Goal: Use online tool/utility: Utilize a website feature to perform a specific function

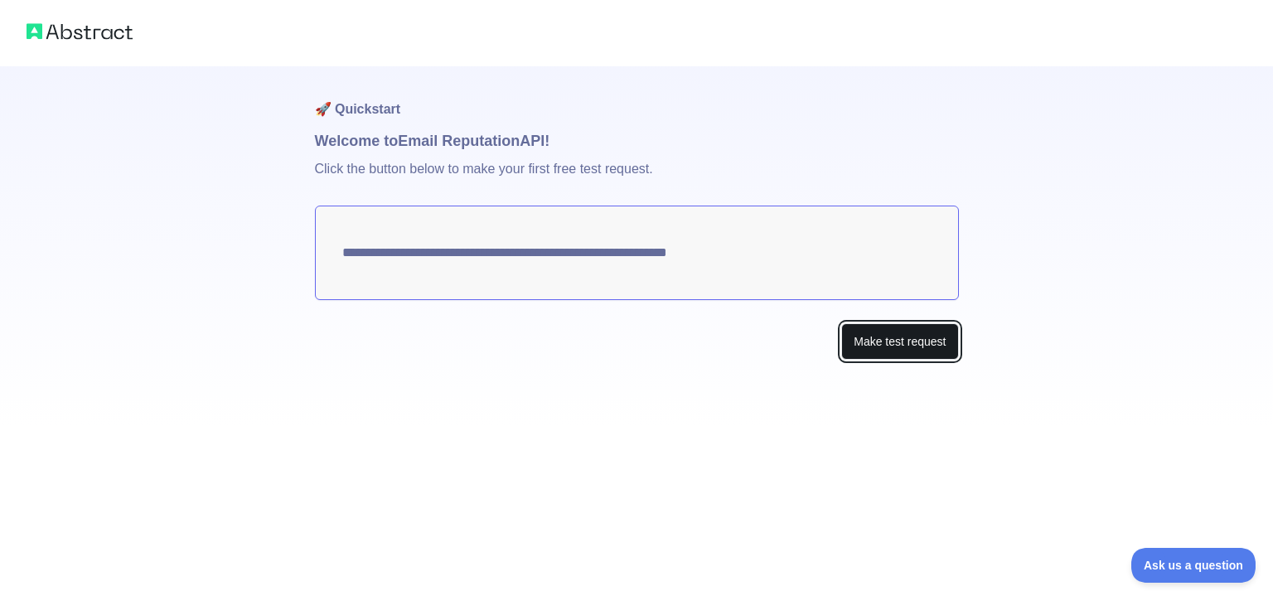
click at [885, 348] on button "Make test request" at bounding box center [899, 341] width 117 height 37
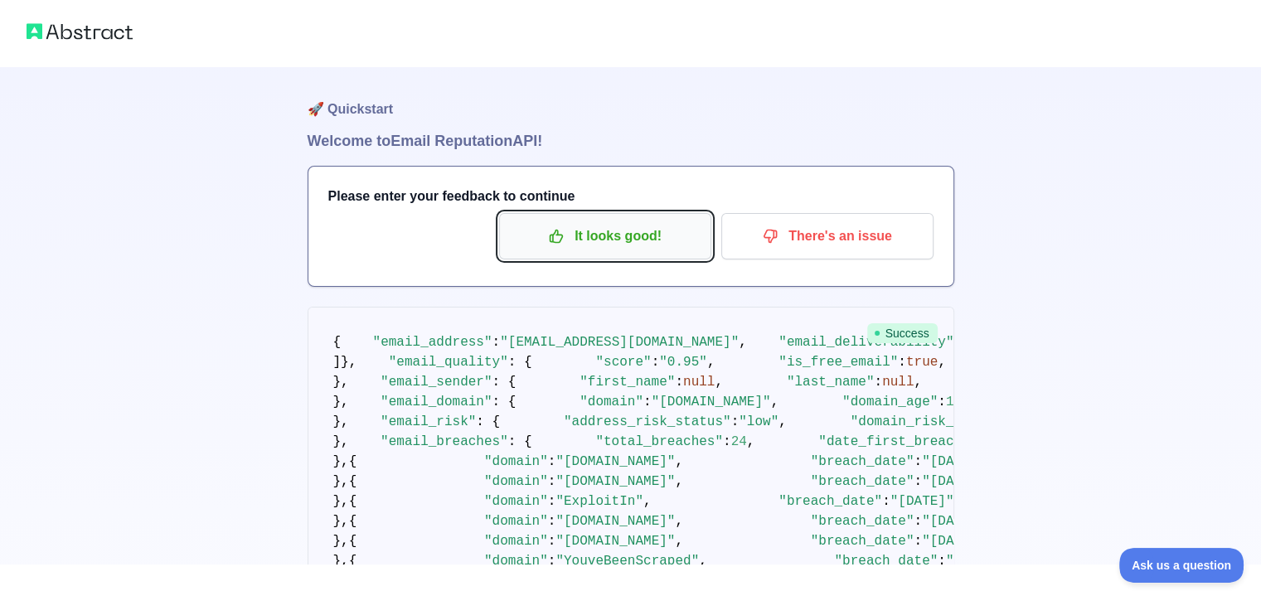
click at [628, 243] on p "It looks good!" at bounding box center [604, 236] width 187 height 28
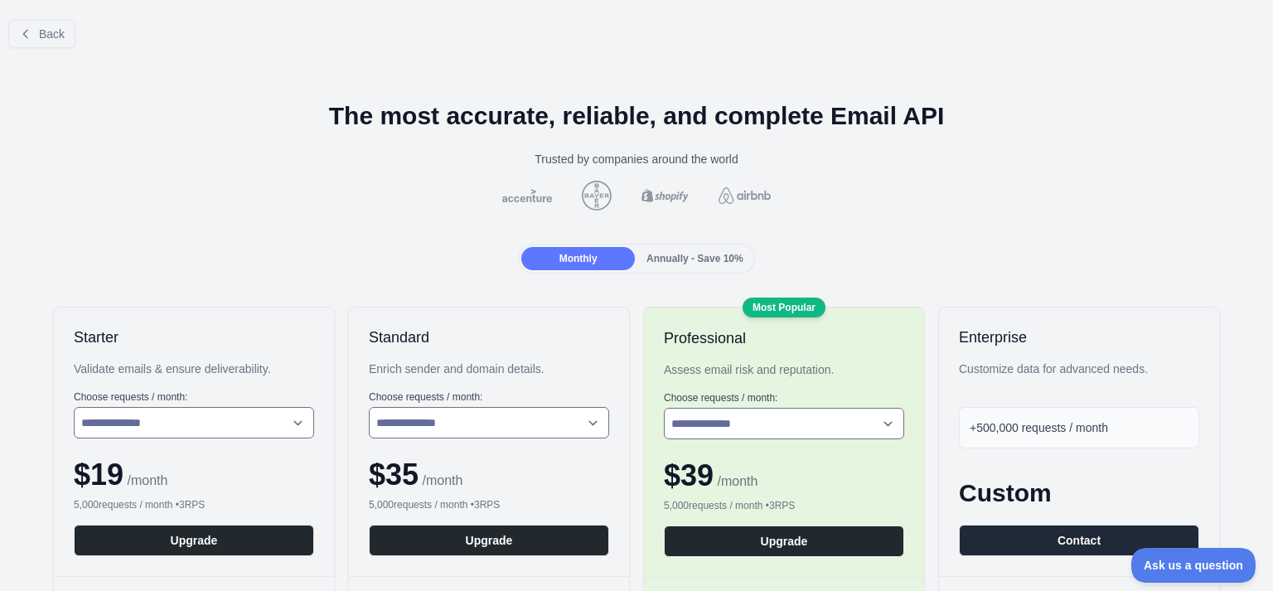
click at [1030, 264] on div "Monthly Annually - Save 10%" at bounding box center [636, 259] width 1247 height 30
click at [30, 29] on icon at bounding box center [25, 33] width 13 height 13
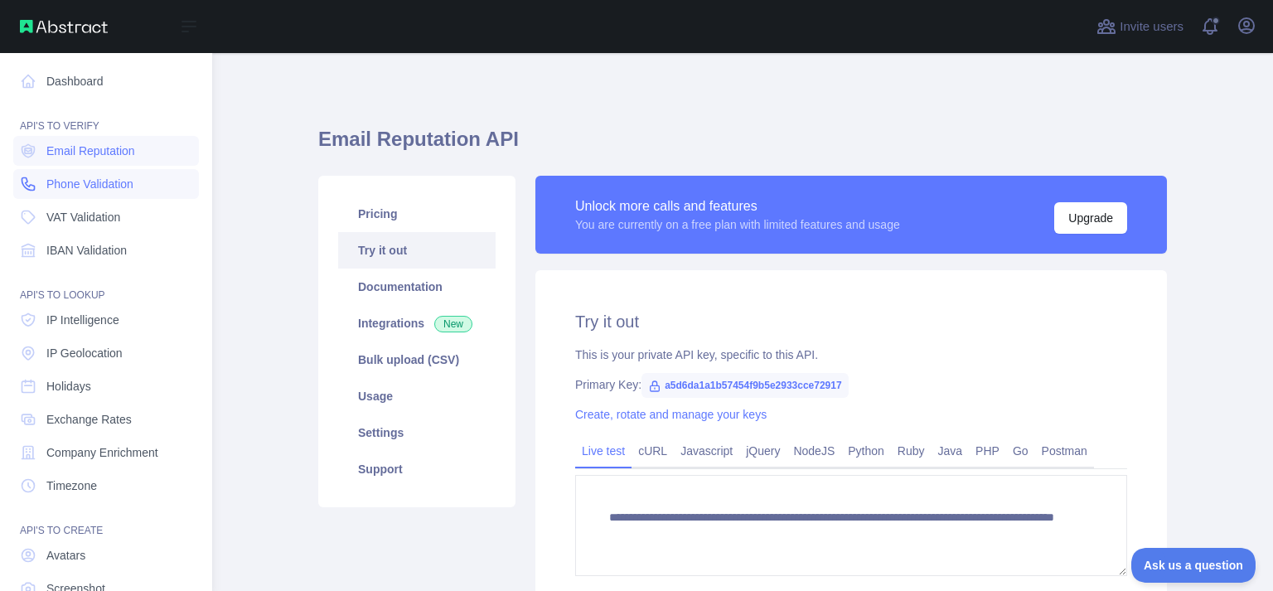
click at [109, 185] on span "Phone Validation" at bounding box center [89, 184] width 87 height 17
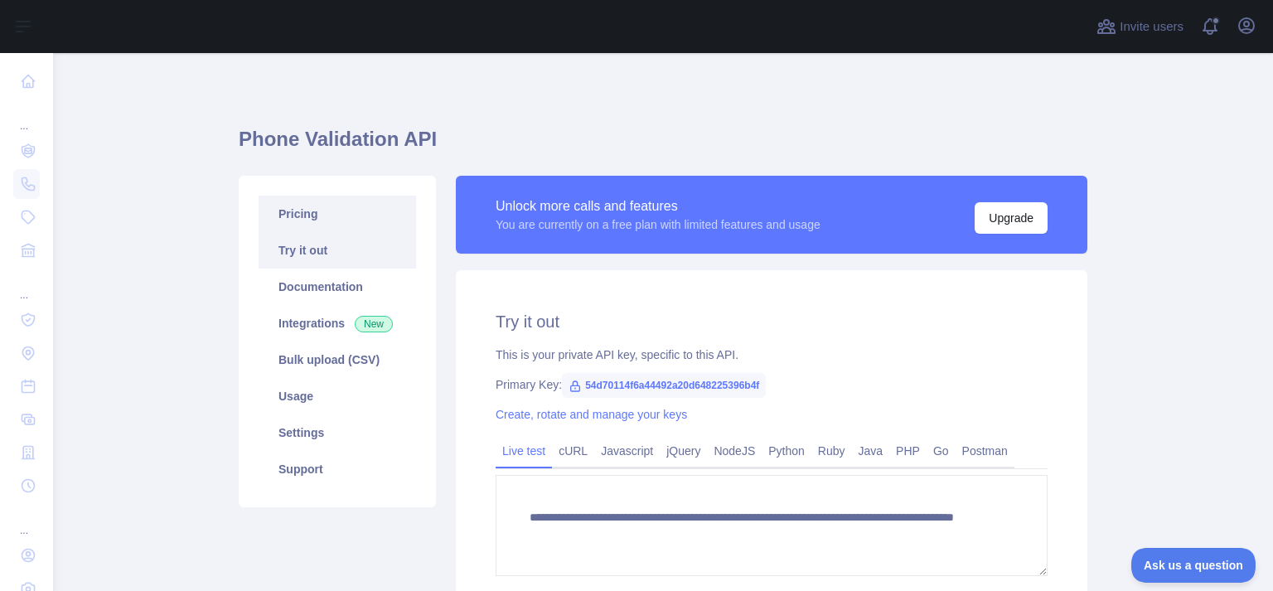
click at [341, 216] on link "Pricing" at bounding box center [338, 214] width 158 height 36
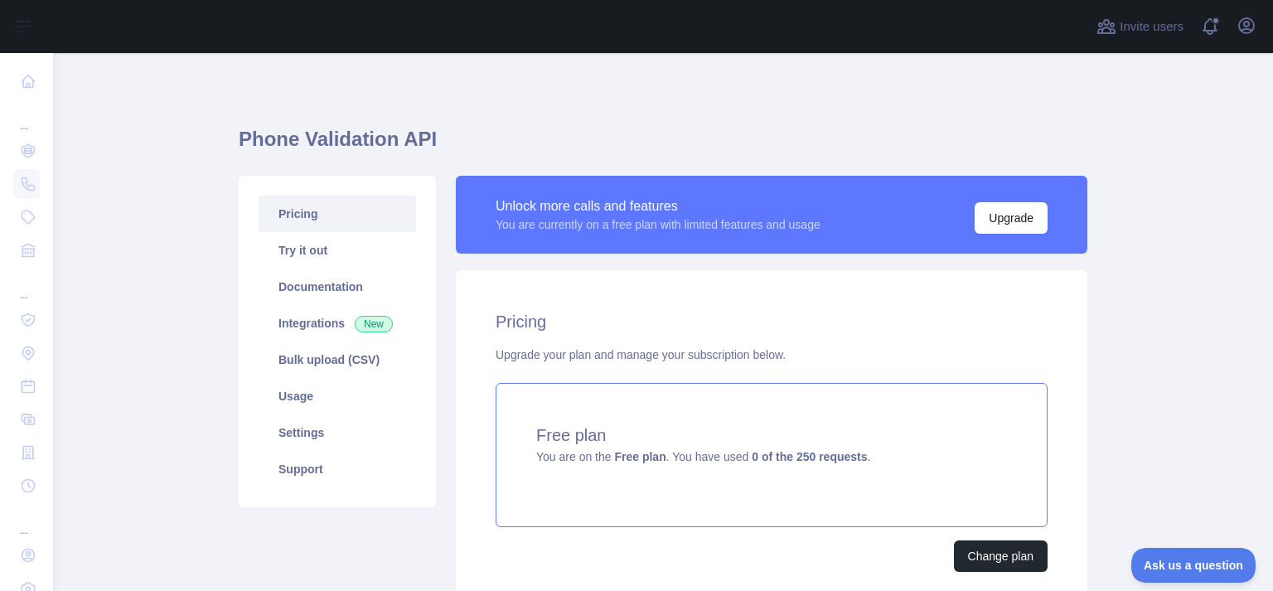
click at [864, 474] on div "Free plan You are on the Free plan . You have used 0 of the 250 requests ." at bounding box center [772, 455] width 552 height 144
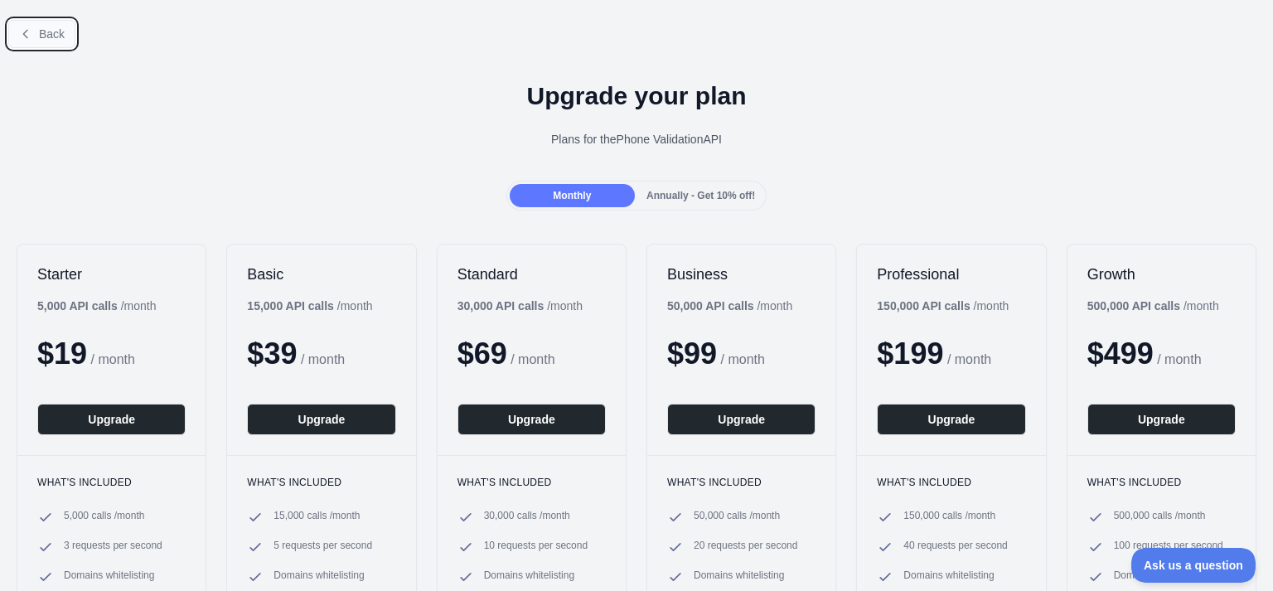
click at [17, 32] on button "Back" at bounding box center [41, 34] width 67 height 28
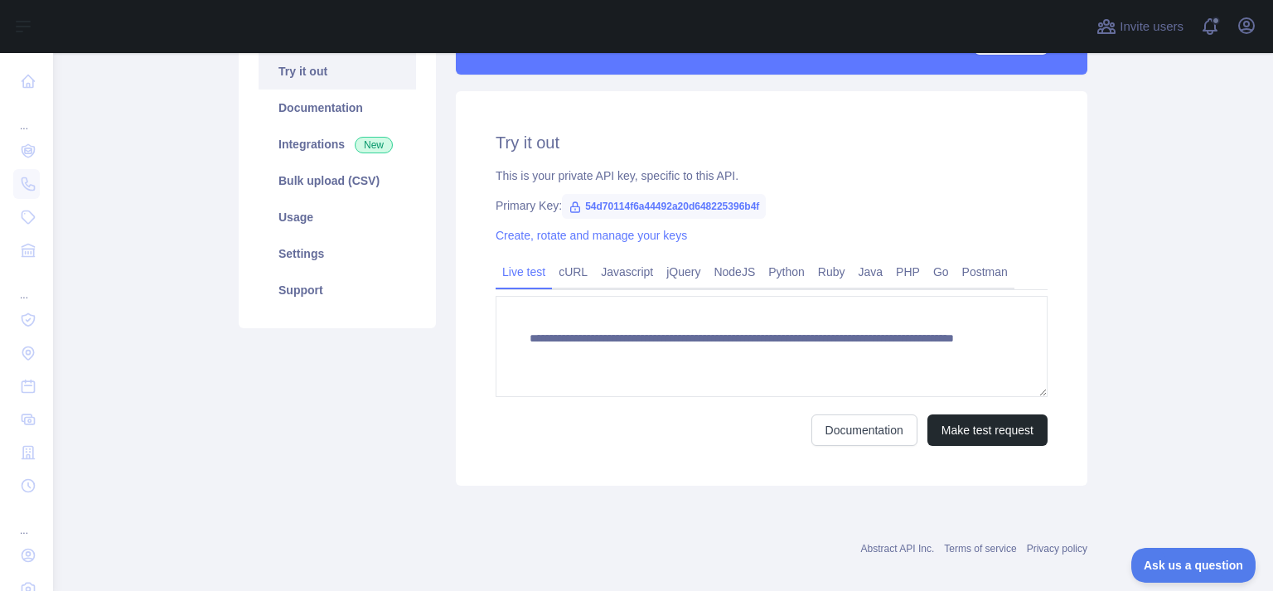
scroll to position [182, 0]
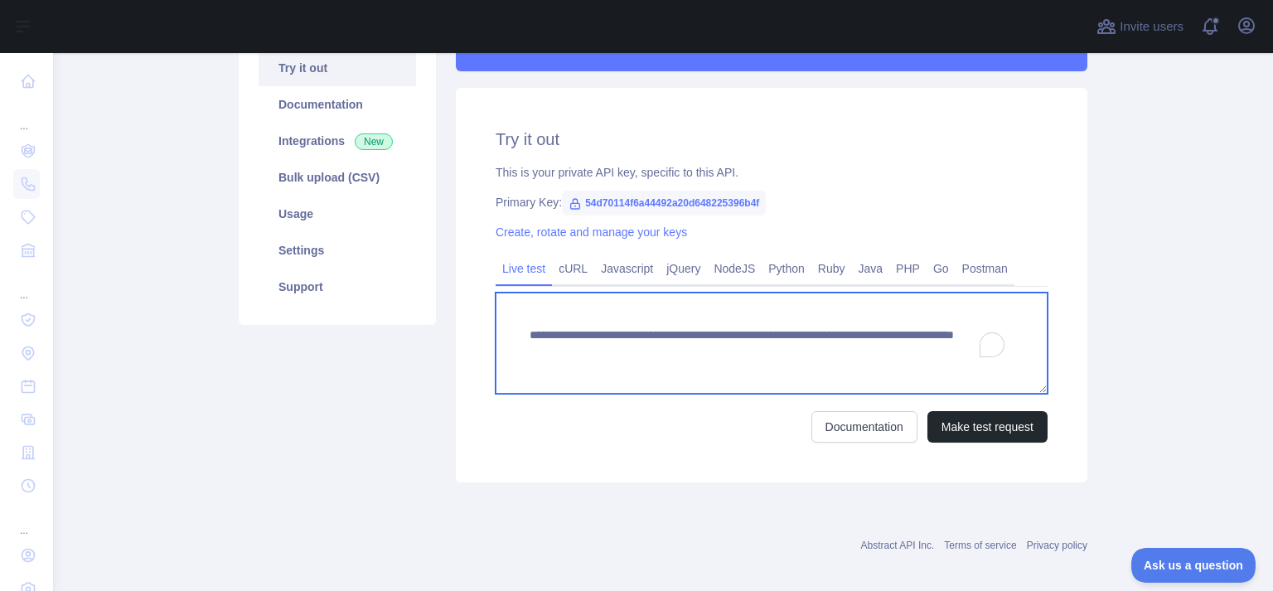
drag, startPoint x: 824, startPoint y: 352, endPoint x: 902, endPoint y: 352, distance: 77.9
click at [902, 352] on textarea "**********" at bounding box center [772, 343] width 552 height 101
type textarea "**********"
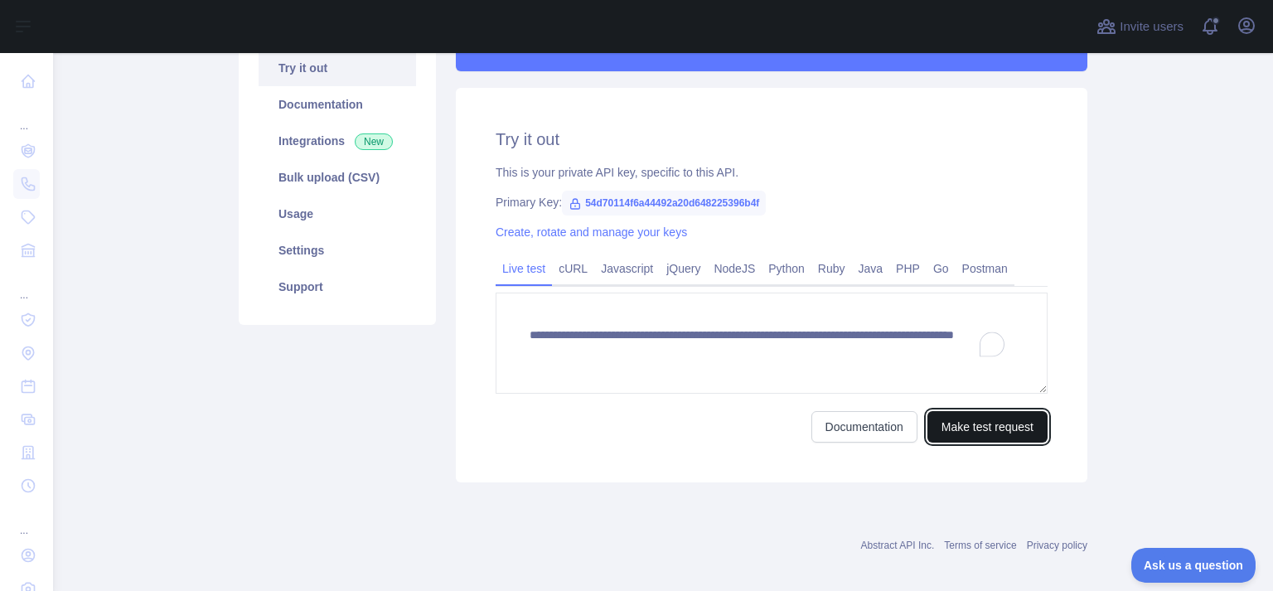
click at [978, 429] on button "Make test request" at bounding box center [988, 427] width 120 height 32
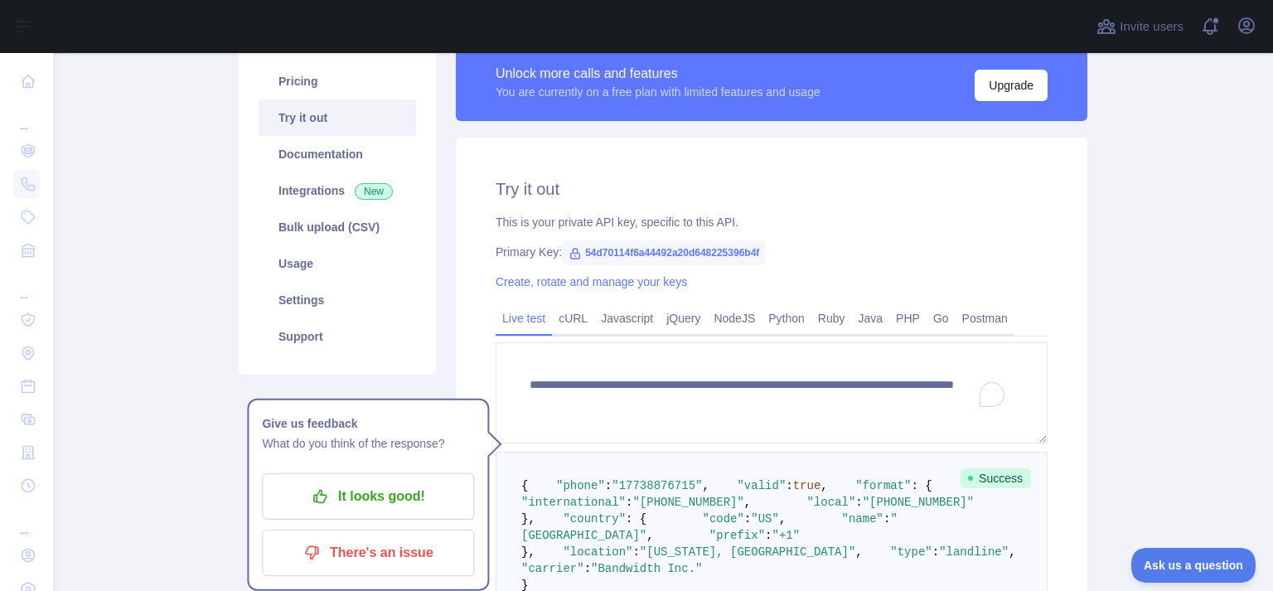
scroll to position [128, 0]
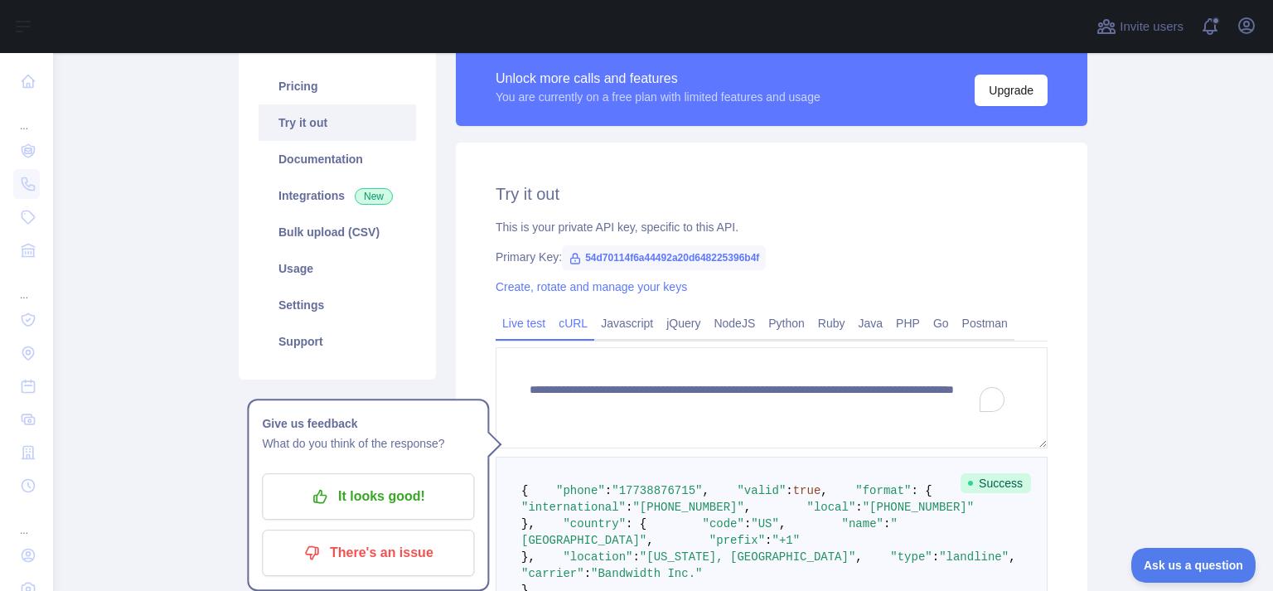
click at [572, 329] on link "cURL" at bounding box center [573, 323] width 42 height 27
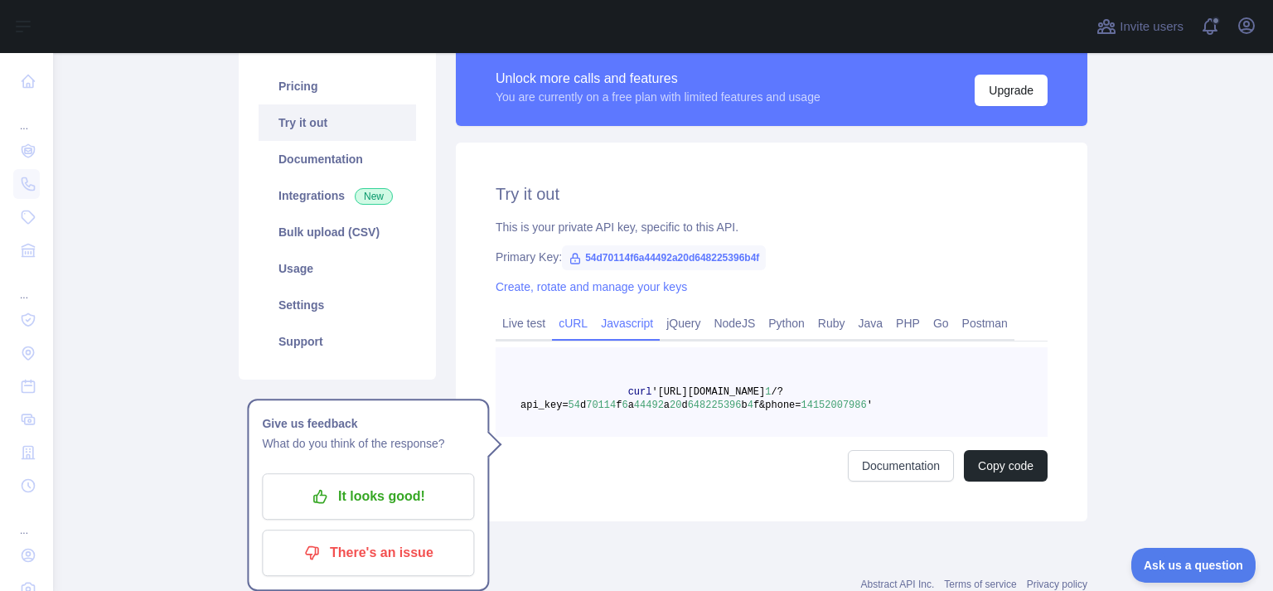
click at [620, 331] on link "Javascript" at bounding box center [626, 323] width 65 height 27
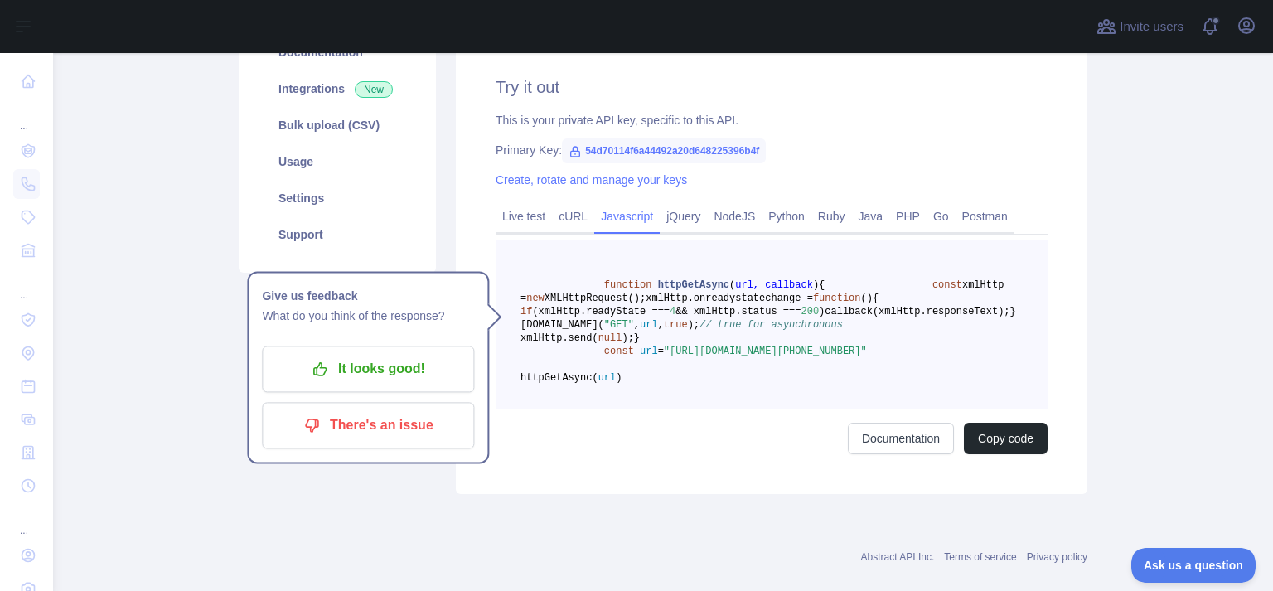
scroll to position [237, 0]
click at [824, 216] on link "Ruby" at bounding box center [832, 214] width 41 height 27
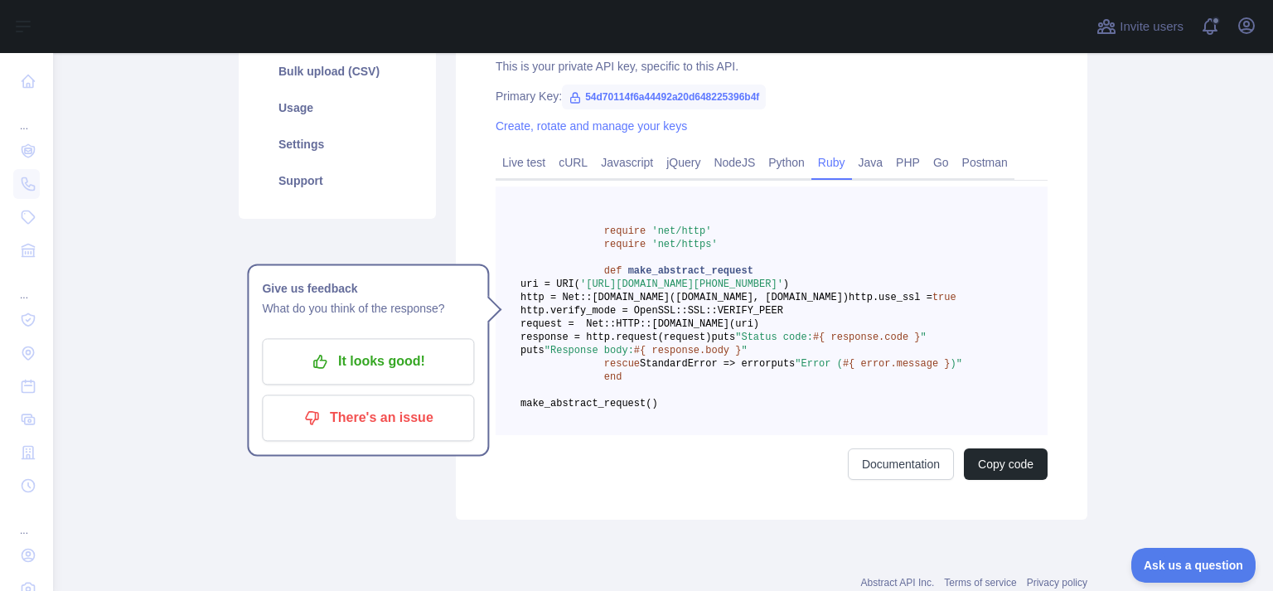
scroll to position [289, 0]
click at [890, 167] on link "PHP" at bounding box center [908, 161] width 37 height 27
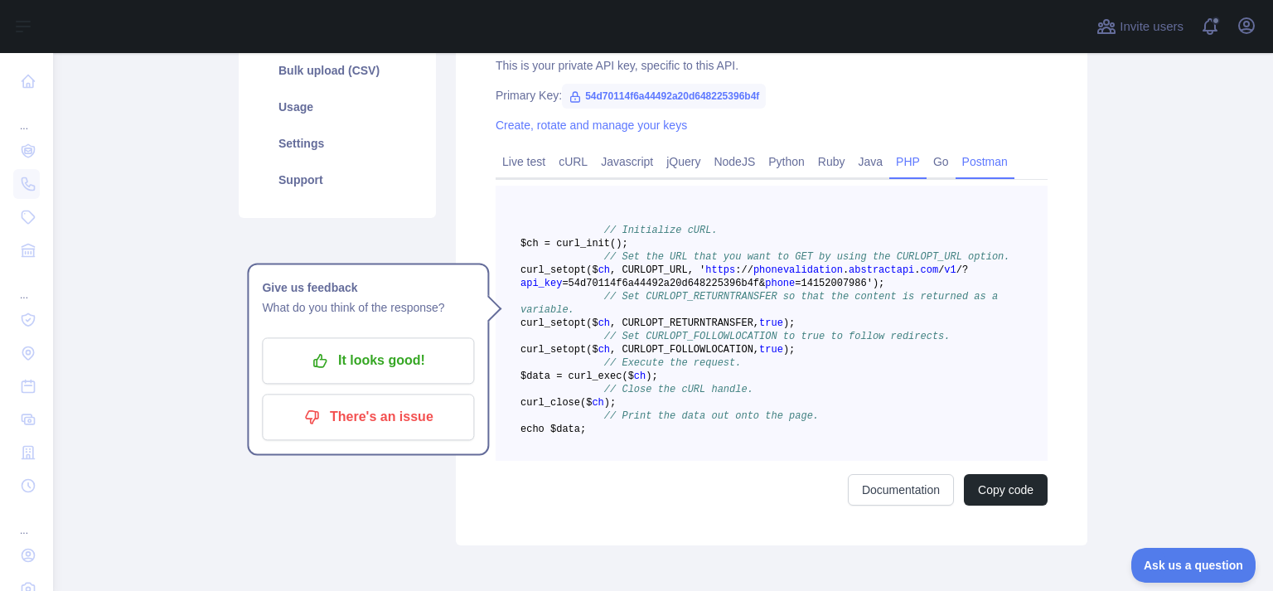
click at [977, 172] on link "Postman" at bounding box center [985, 161] width 59 height 27
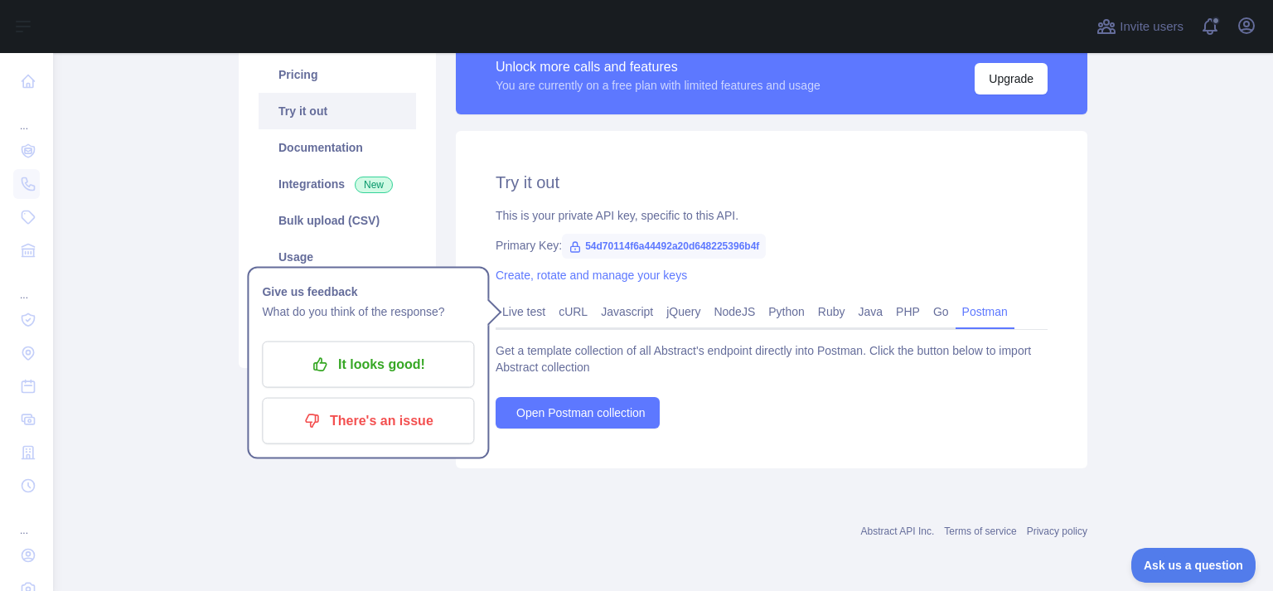
scroll to position [138, 0]
click at [905, 301] on link "PHP" at bounding box center [908, 312] width 37 height 27
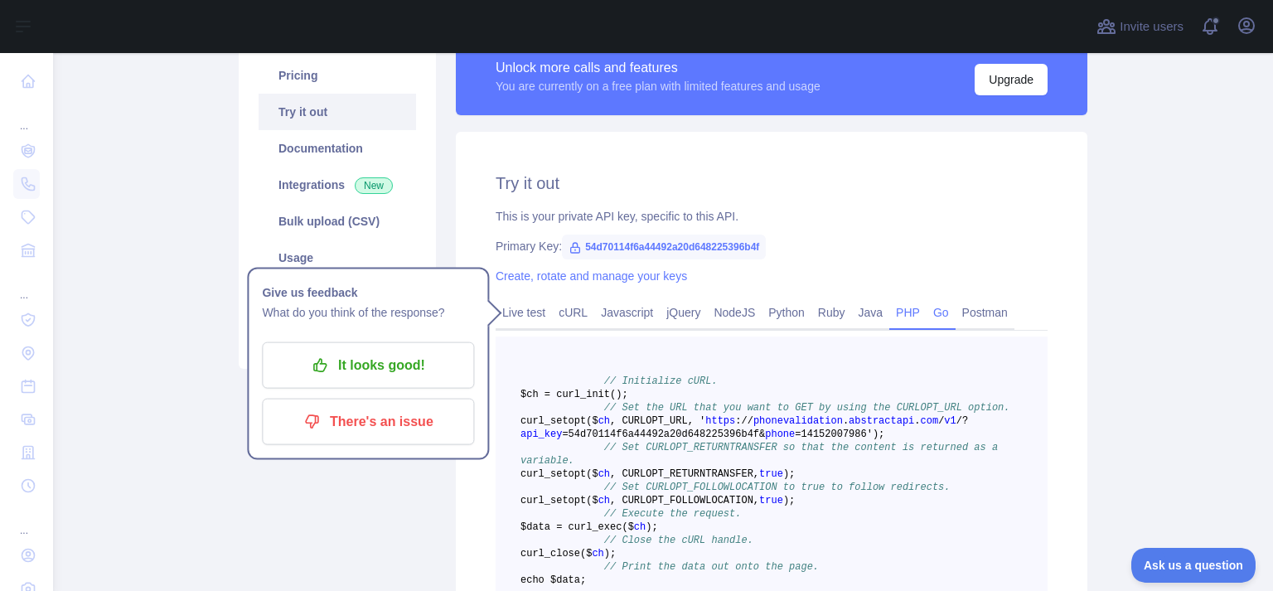
click at [927, 320] on link "Go" at bounding box center [941, 312] width 29 height 27
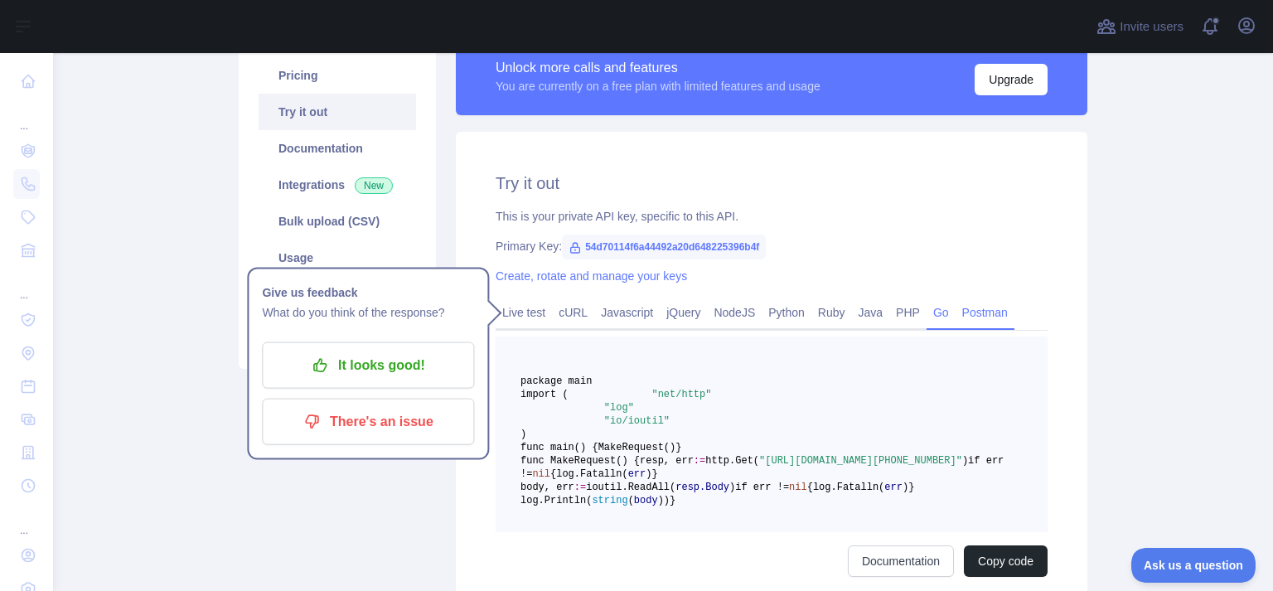
click at [965, 325] on link "Postman" at bounding box center [985, 312] width 59 height 27
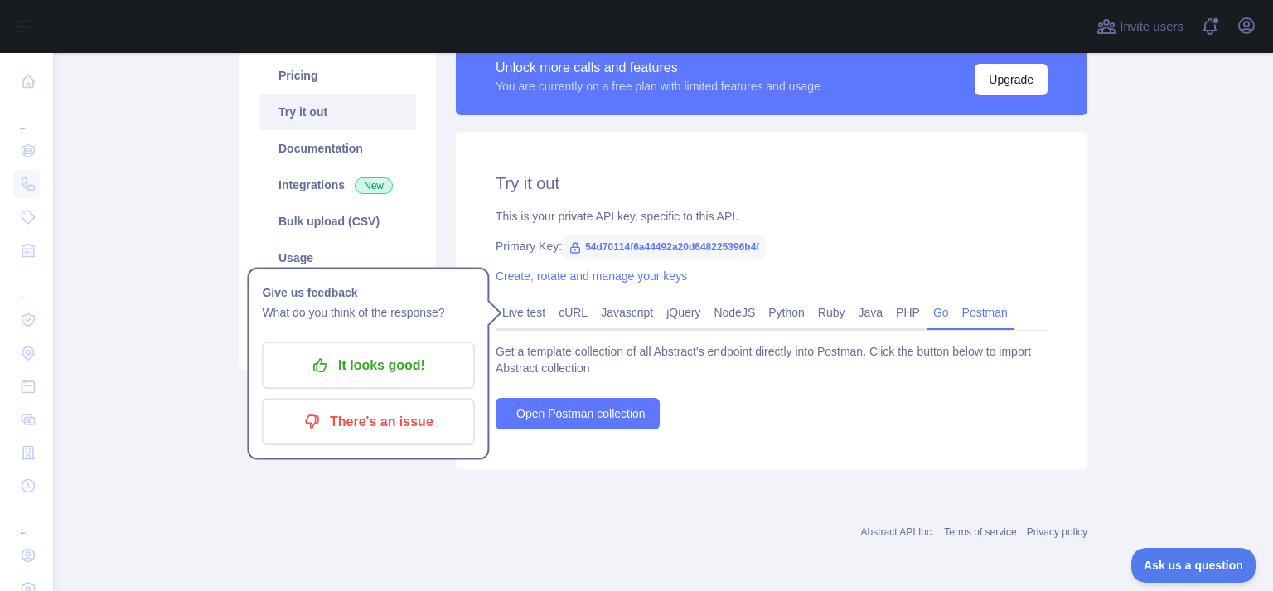
click at [927, 320] on link "Go" at bounding box center [941, 312] width 29 height 27
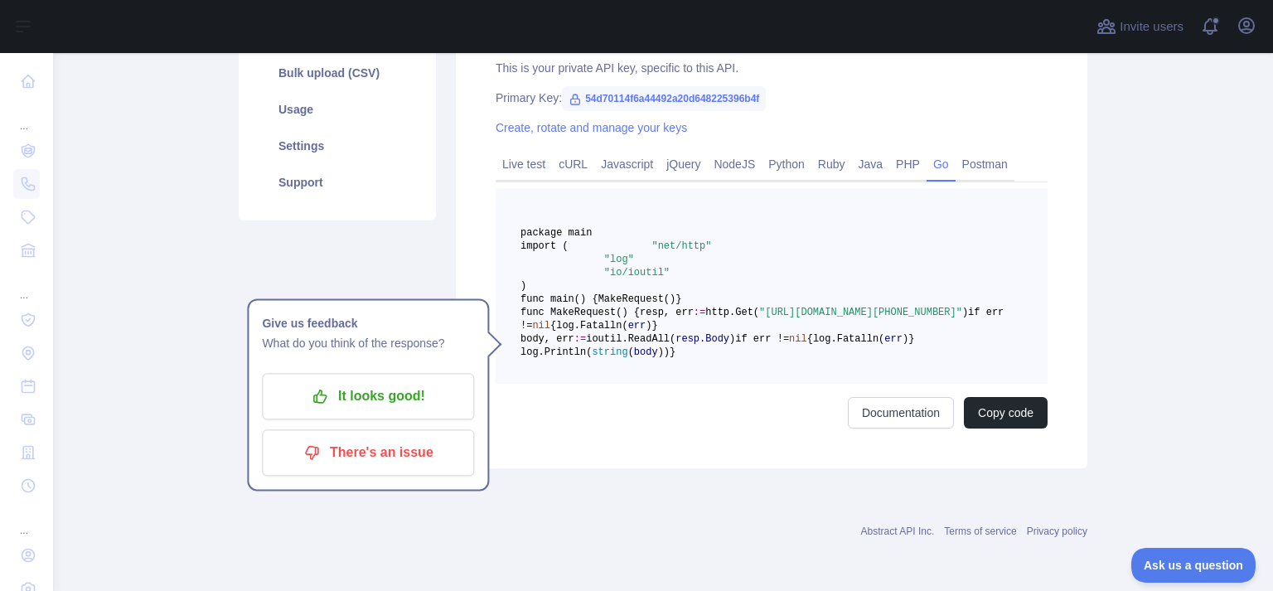
scroll to position [337, 0]
click at [890, 151] on link "PHP" at bounding box center [908, 164] width 37 height 27
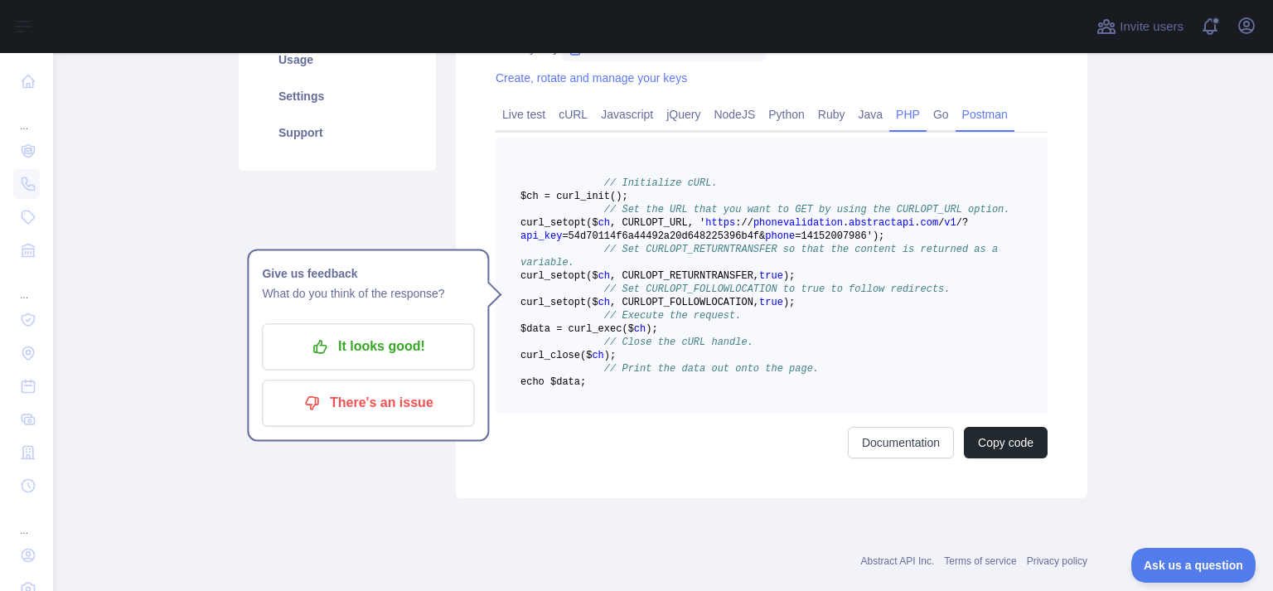
click at [973, 114] on link "Postman" at bounding box center [985, 114] width 59 height 27
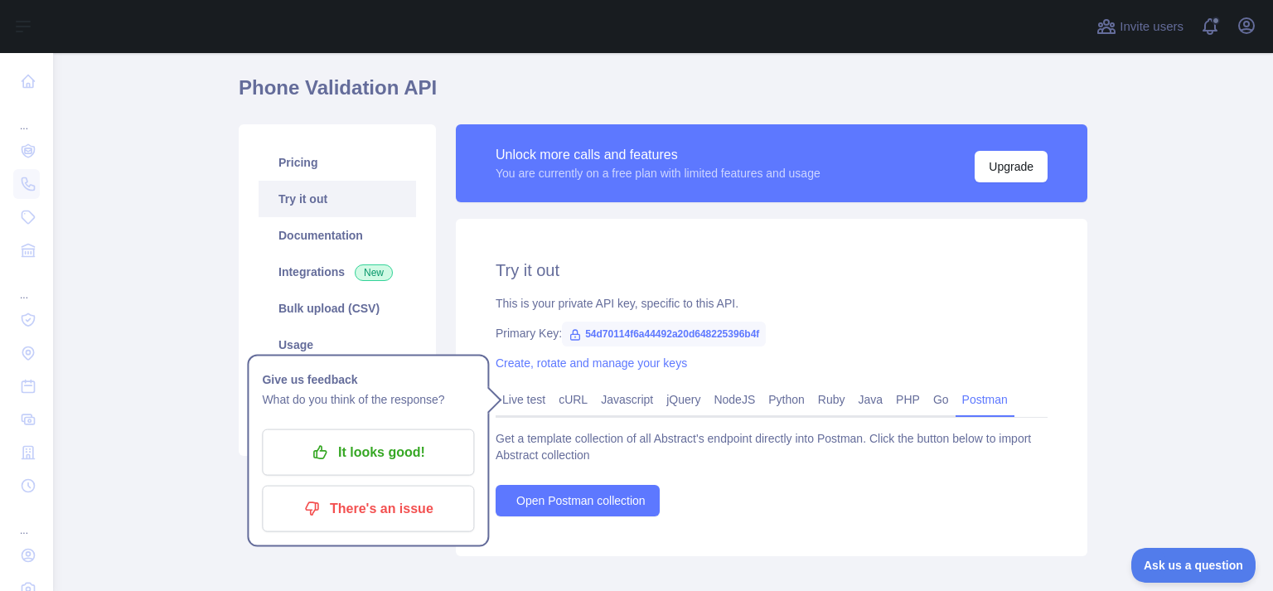
scroll to position [1, 0]
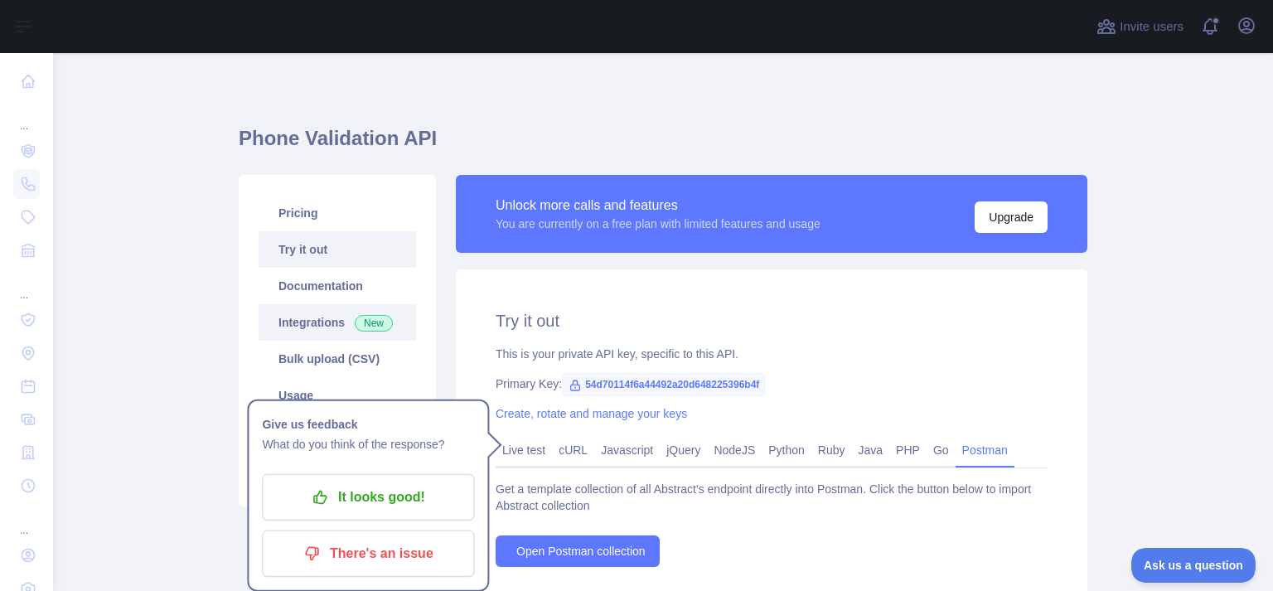
click at [370, 308] on link "Integrations New" at bounding box center [338, 322] width 158 height 36
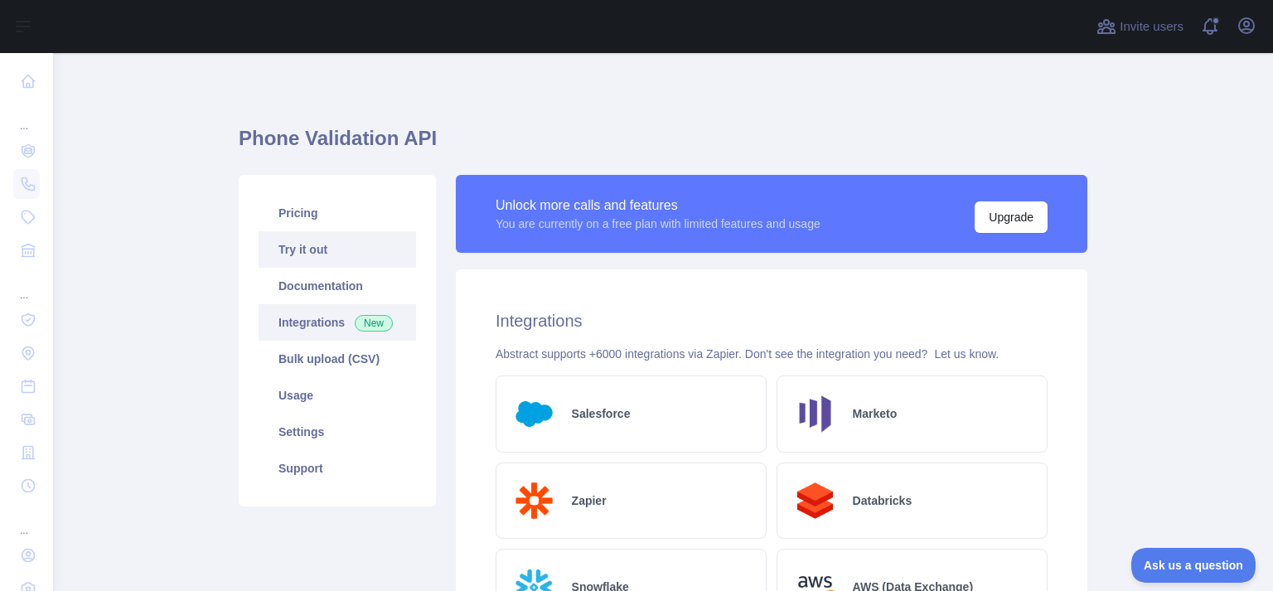
click at [320, 245] on link "Try it out" at bounding box center [338, 249] width 158 height 36
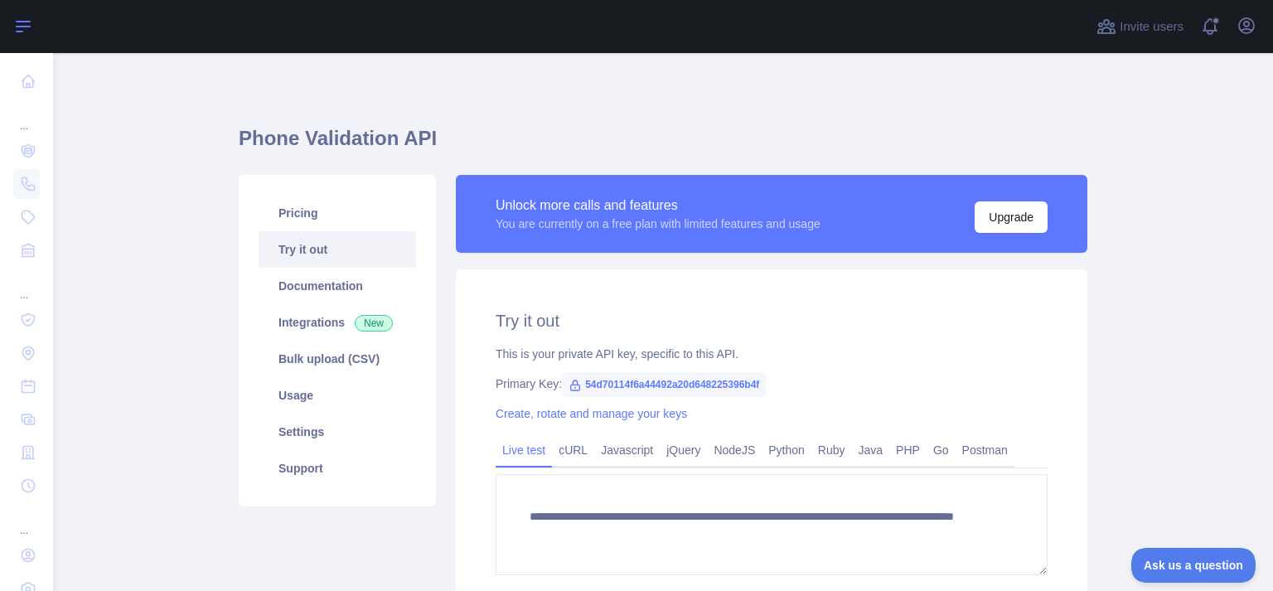
click at [40, 36] on div "Open sidebar" at bounding box center [636, 26] width 1273 height 53
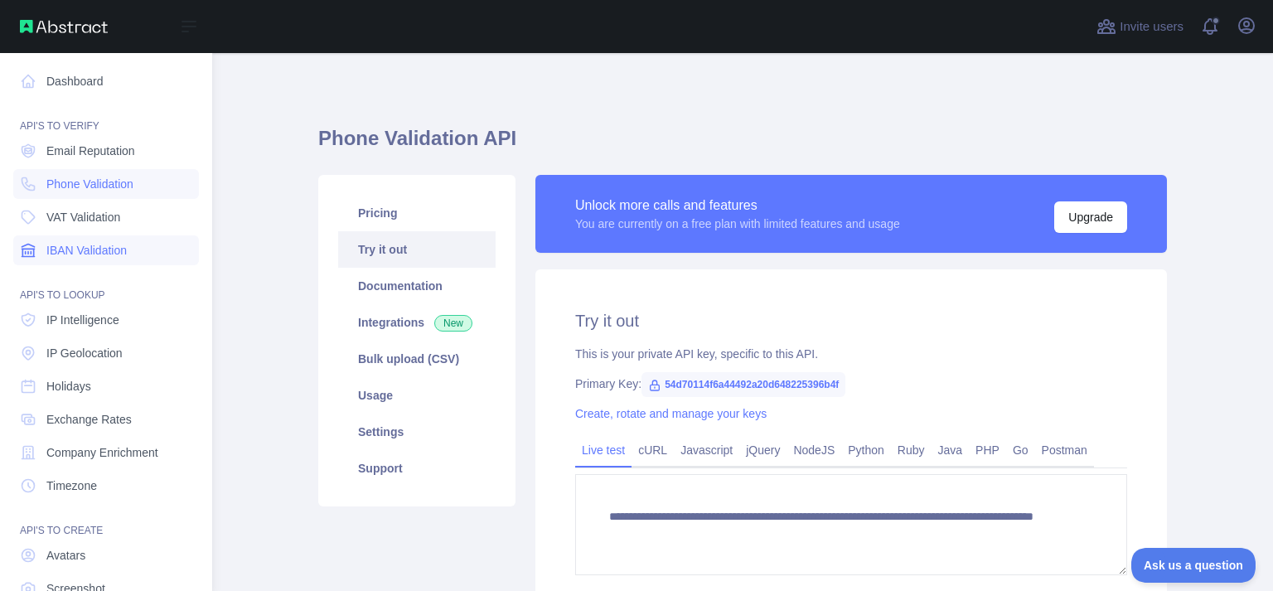
click at [110, 252] on span "IBAN Validation" at bounding box center [86, 250] width 80 height 17
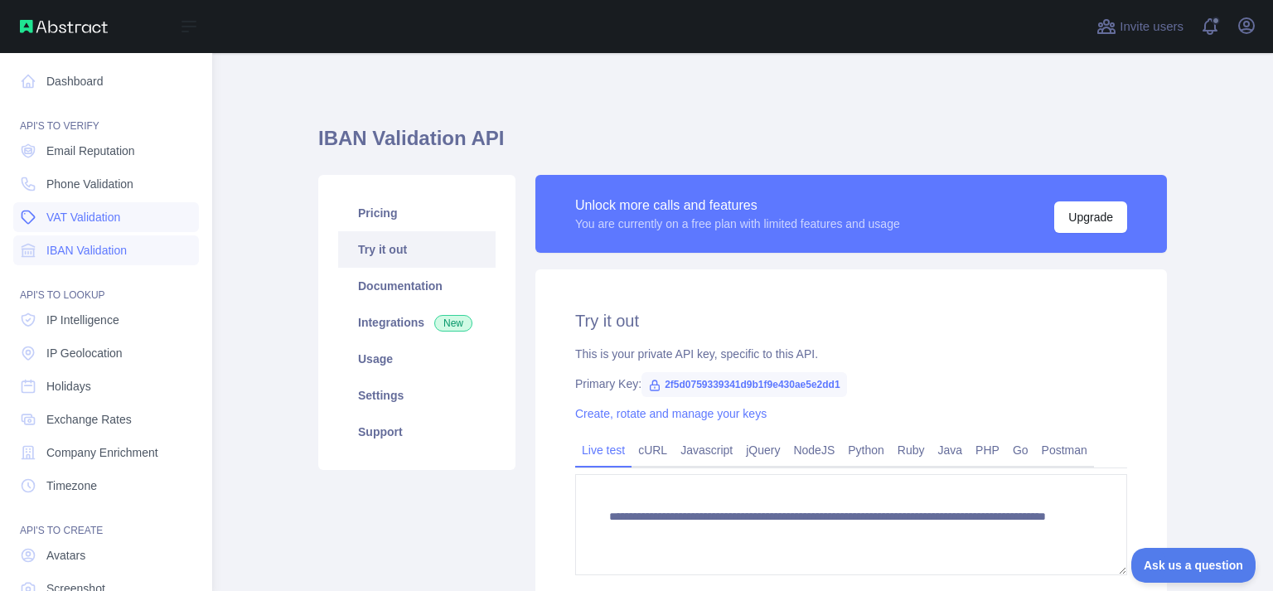
click at [112, 225] on link "VAT Validation" at bounding box center [106, 217] width 186 height 30
click at [148, 194] on link "Phone Validation" at bounding box center [106, 184] width 186 height 30
